Goal: Find specific page/section: Find specific page/section

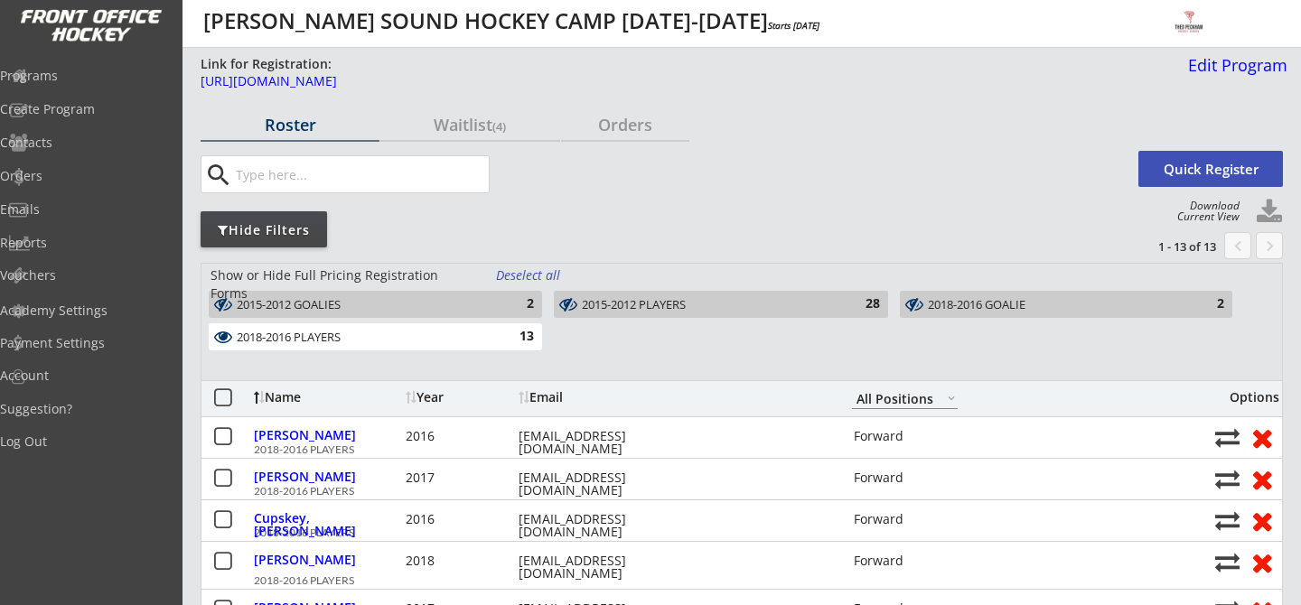
select select ""All Positions""
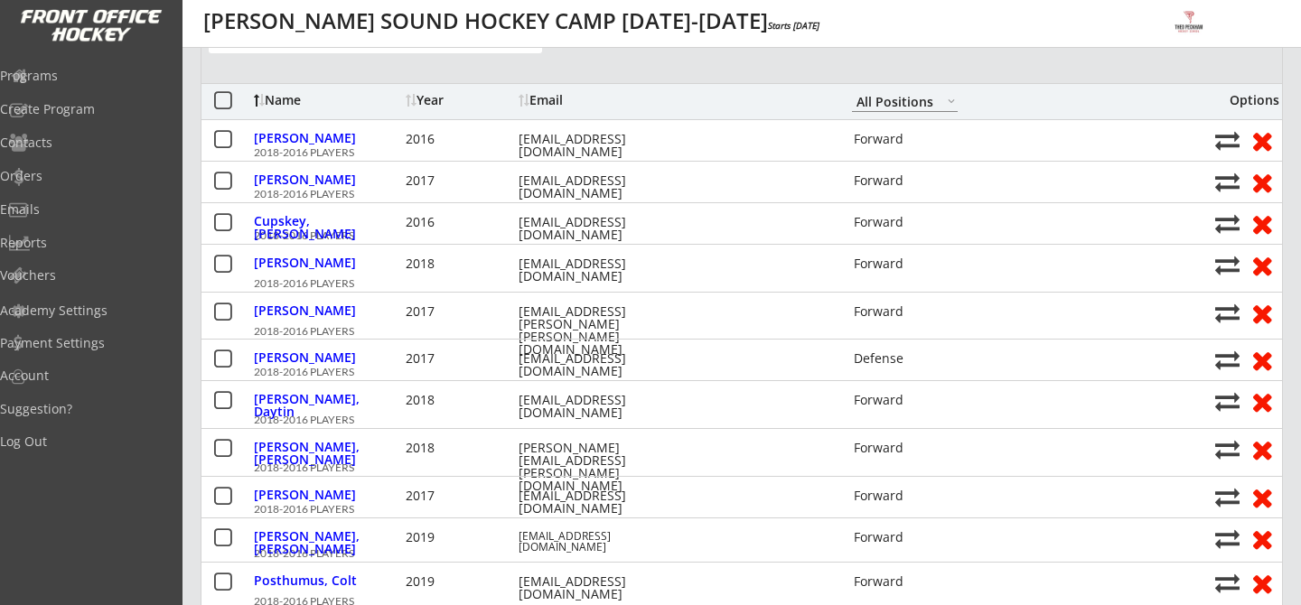
scroll to position [294, 0]
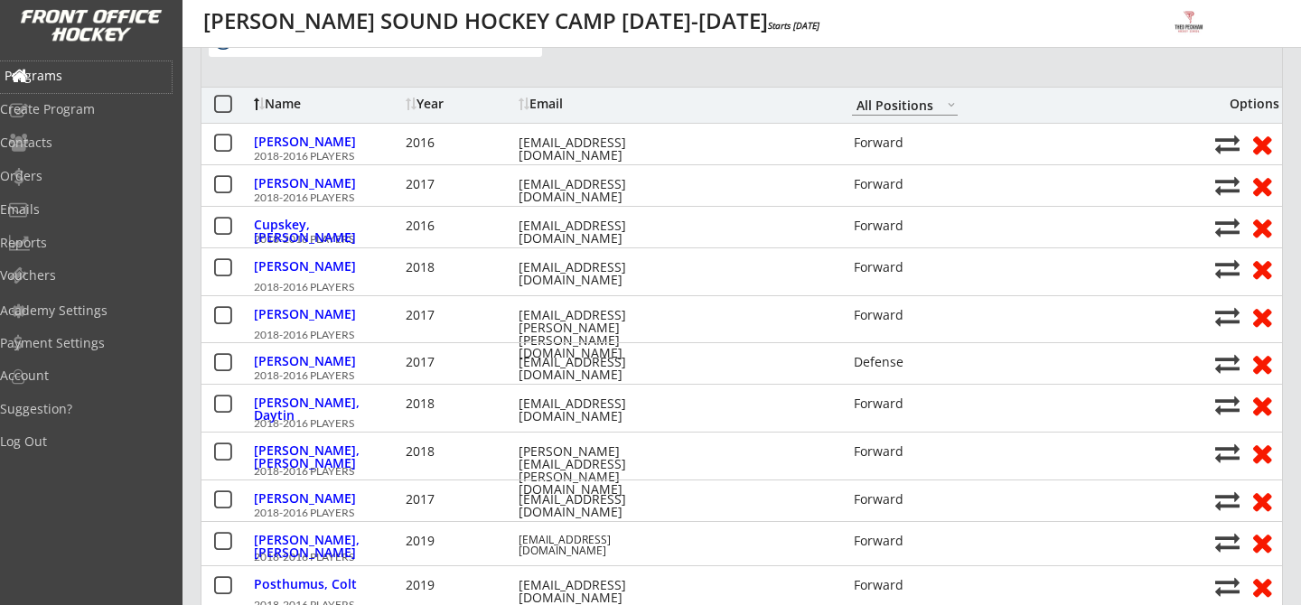
click at [69, 65] on div "Programs" at bounding box center [86, 77] width 172 height 32
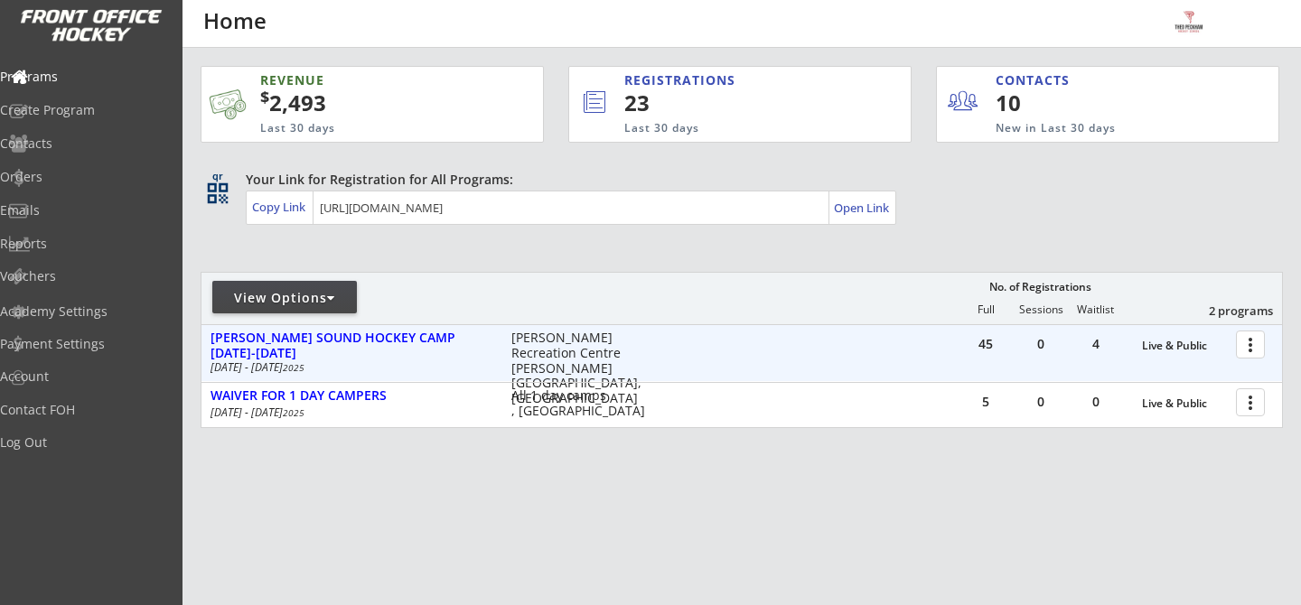
scroll to position [29, 0]
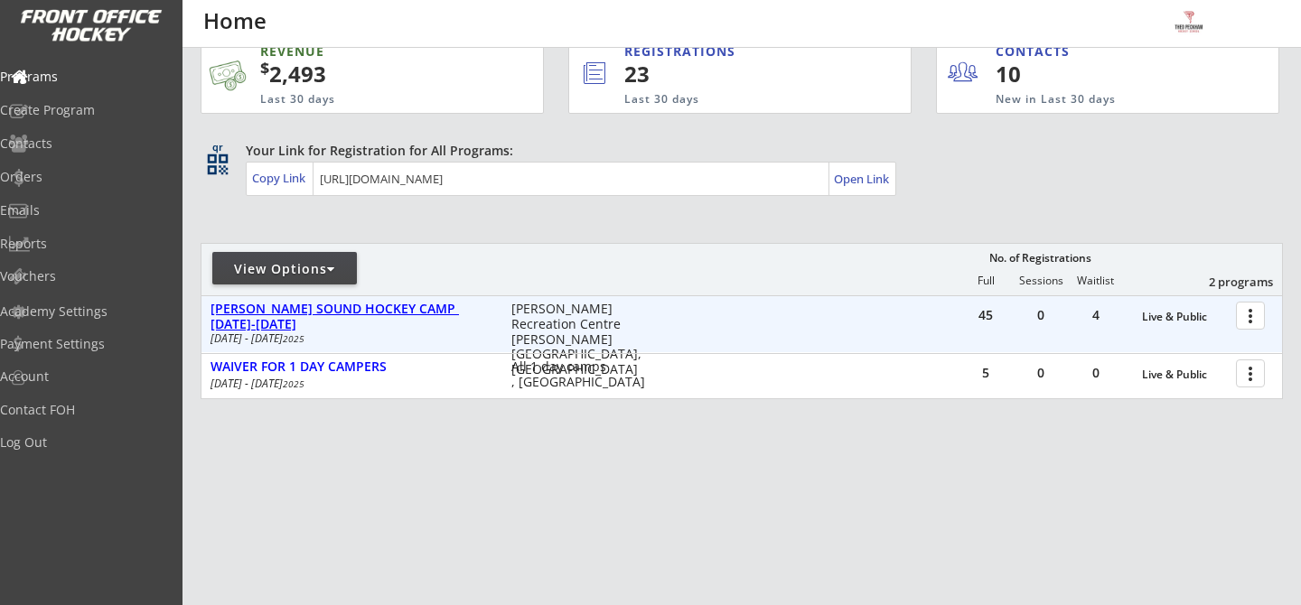
click at [386, 307] on div "[PERSON_NAME] SOUND HOCKEY CAMP [DATE]-[DATE]" at bounding box center [351, 317] width 282 height 31
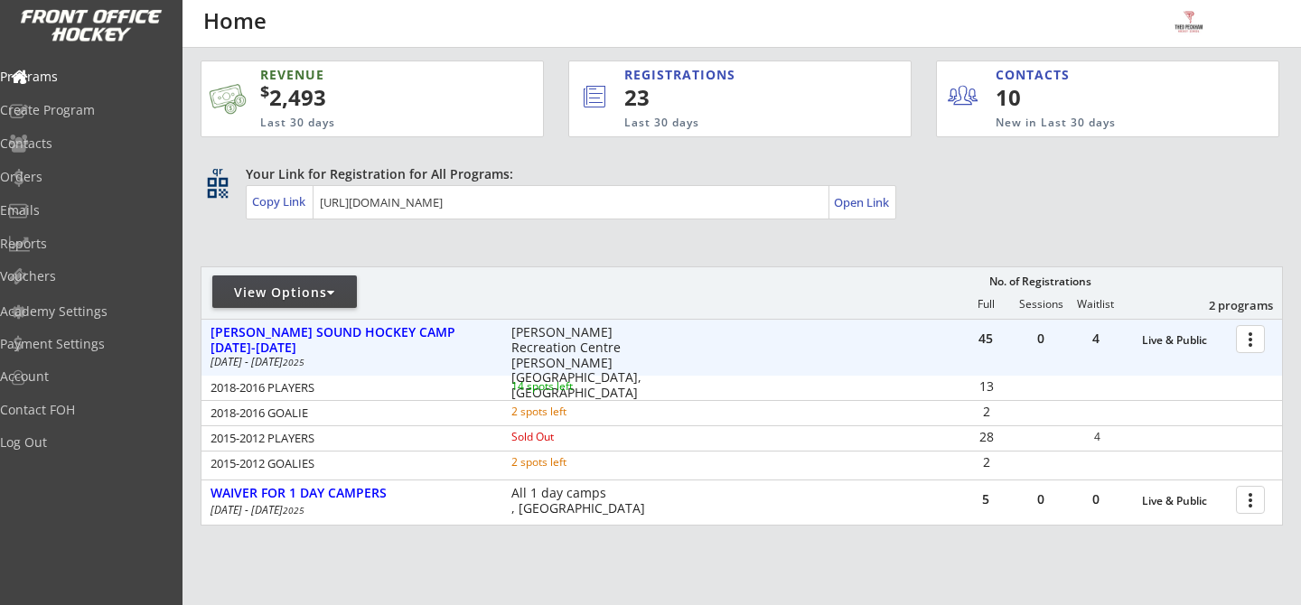
scroll to position [0, 0]
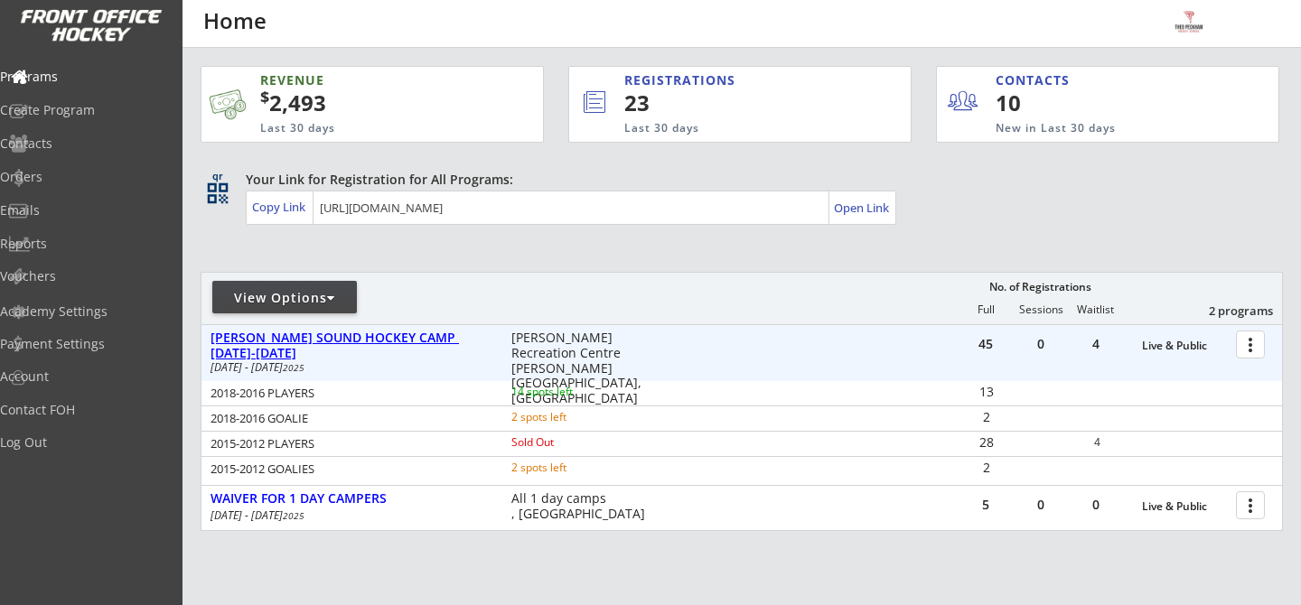
click at [448, 331] on div "[PERSON_NAME] SOUND HOCKEY CAMP [DATE]-[DATE]" at bounding box center [351, 346] width 282 height 31
